Goal: Transaction & Acquisition: Purchase product/service

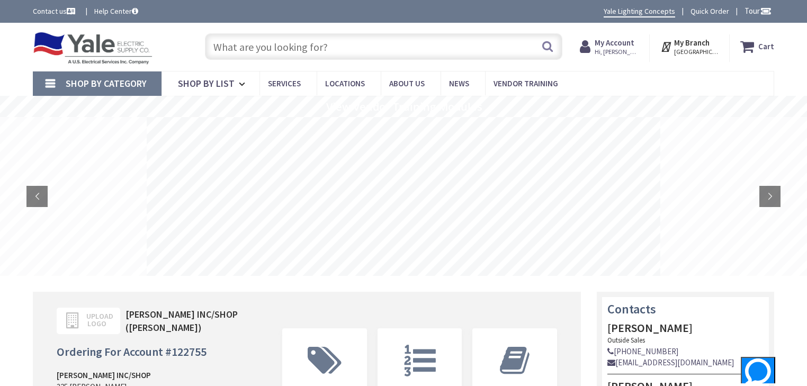
click at [388, 49] on input "text" at bounding box center [383, 46] width 357 height 26
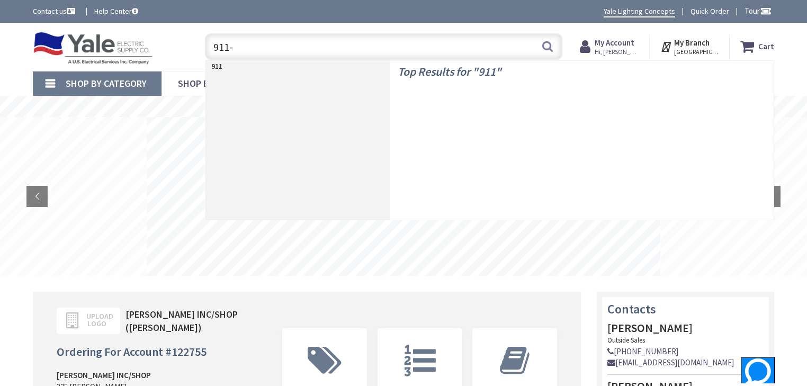
type input "911-3"
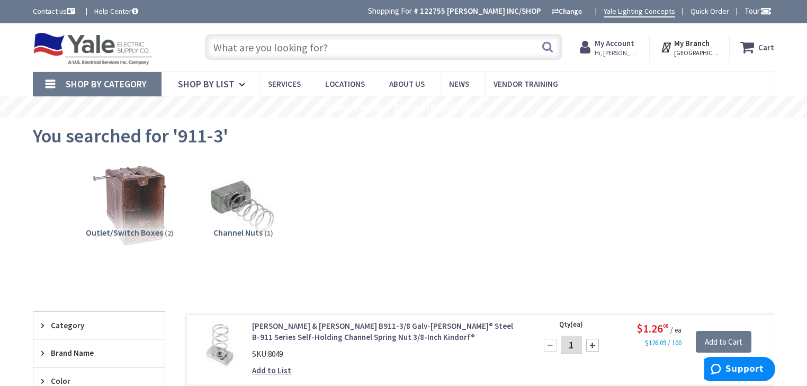
click at [324, 52] on input "text" at bounding box center [383, 47] width 357 height 26
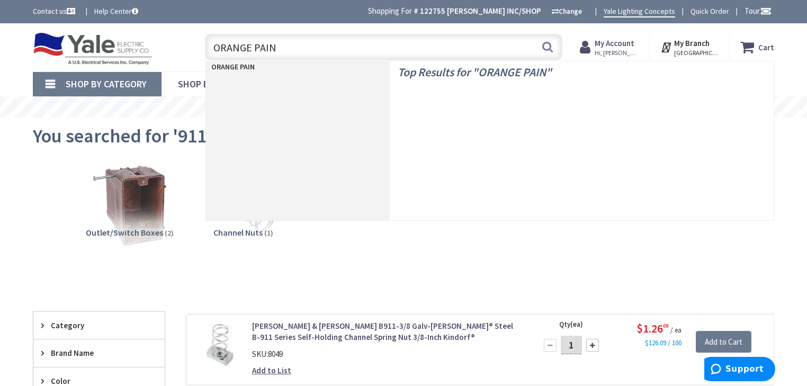
type input "ORANGE PAINT"
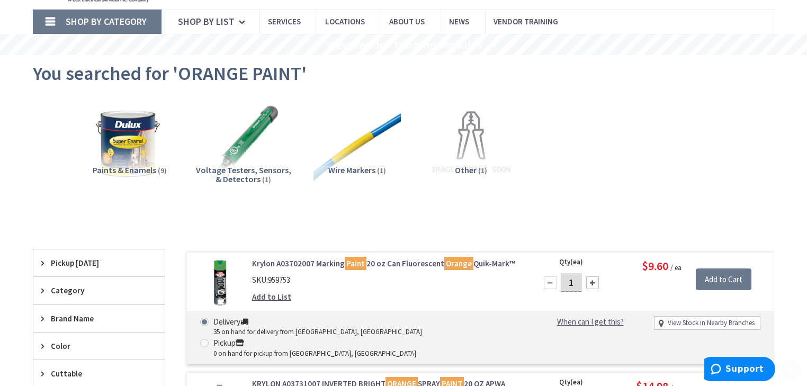
scroll to position [169, 0]
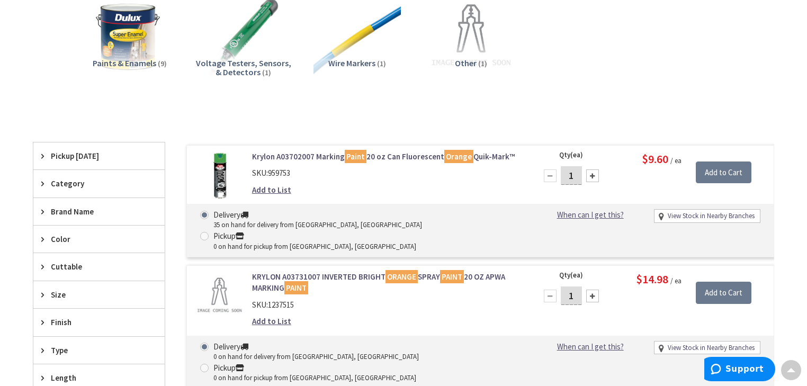
click at [287, 157] on link "Krylon A03702007 Marking Paint 20 oz Can Fluorescent Orange Quik-Mark™" at bounding box center [387, 156] width 270 height 11
